Goal: Register for event/course

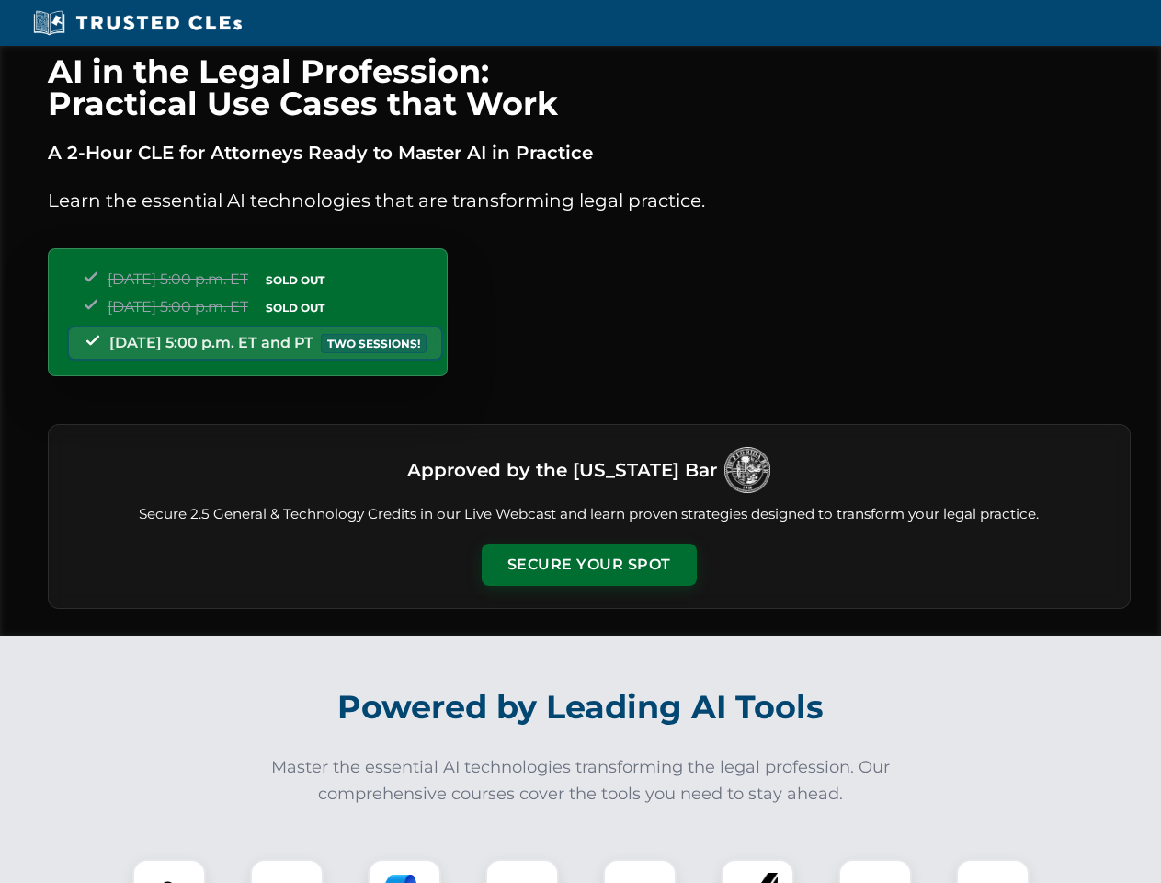
click at [588, 564] on button "Secure Your Spot" at bounding box center [589, 564] width 215 height 42
click at [169, 871] on img at bounding box center [168, 895] width 53 height 53
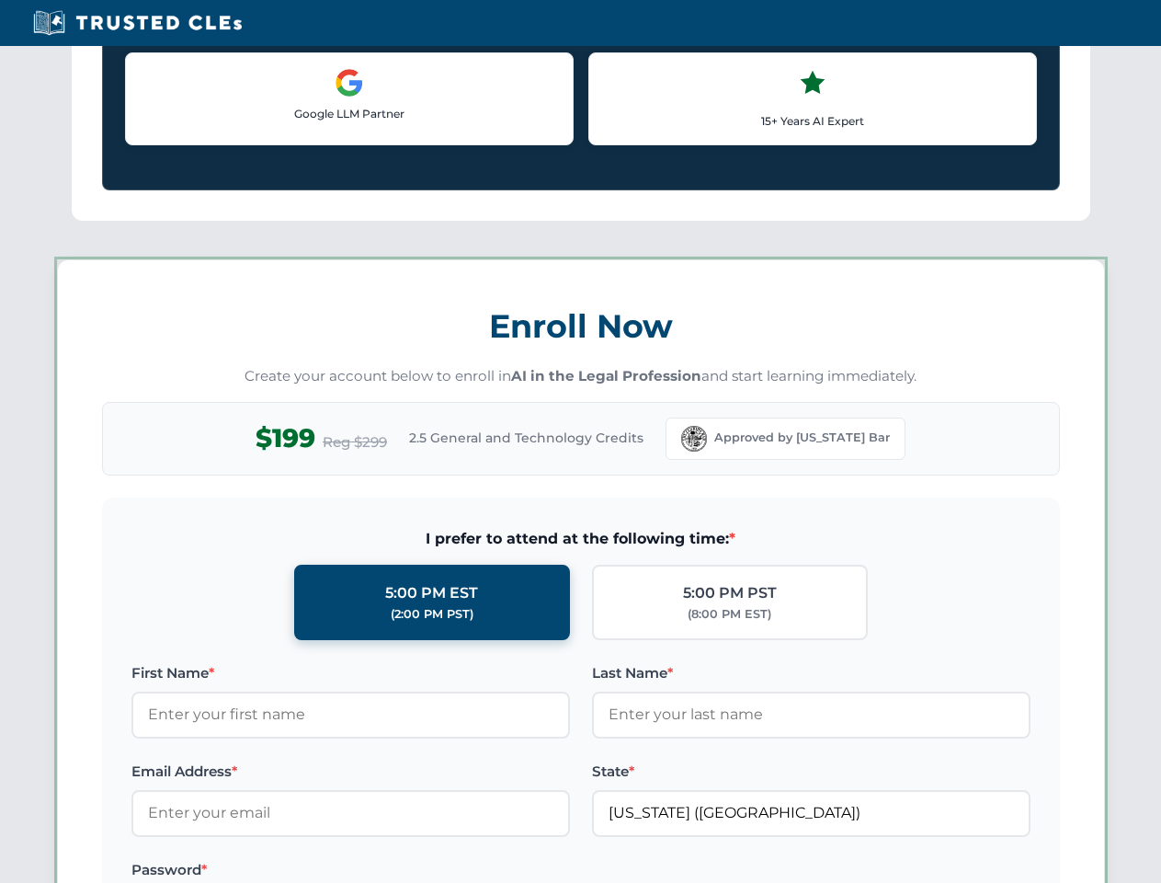
click at [404, 871] on label "Password *" at bounding box center [350, 870] width 439 height 22
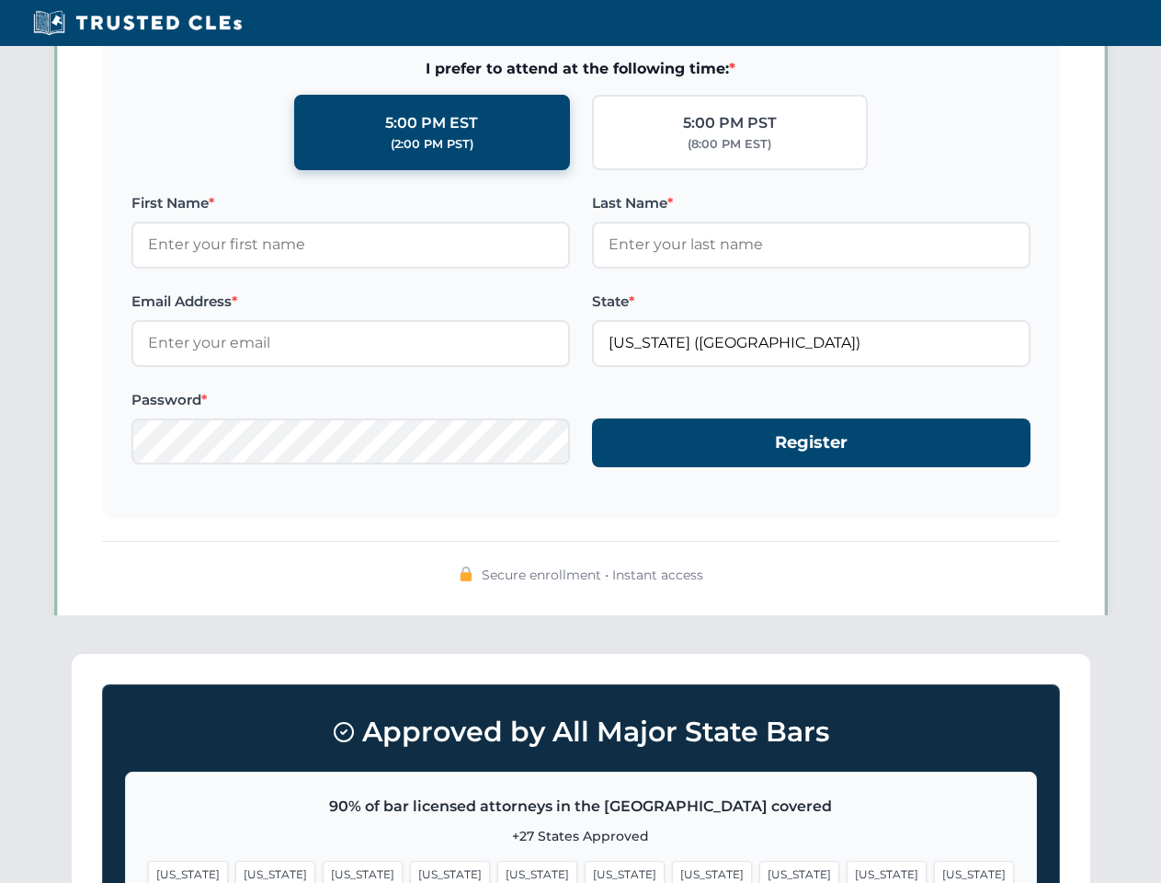
click at [847, 871] on span "[US_STATE]" at bounding box center [887, 873] width 80 height 27
